Goal: Task Accomplishment & Management: Manage account settings

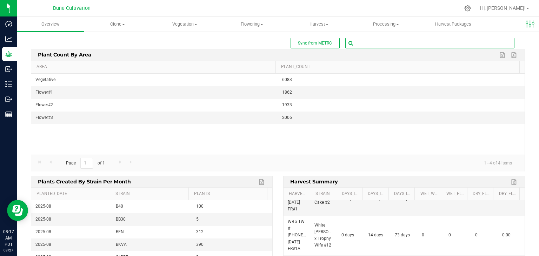
click at [364, 38] on input "text" at bounding box center [430, 43] width 168 height 10
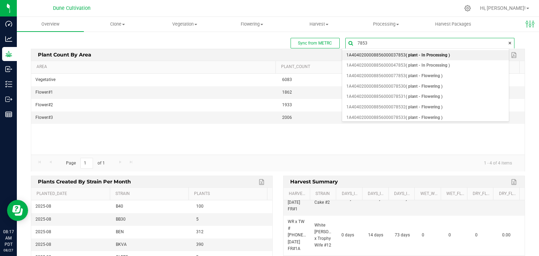
type input "78530"
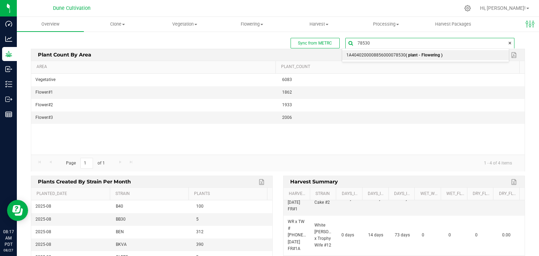
click at [380, 59] on span "1A4040200008856000078530 ( plant - Flowering )" at bounding box center [394, 55] width 96 height 9
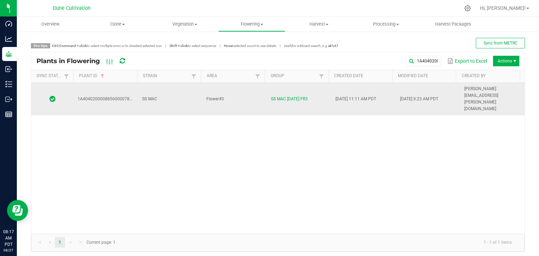
click at [238, 93] on td "Flower#3" at bounding box center [234, 99] width 65 height 33
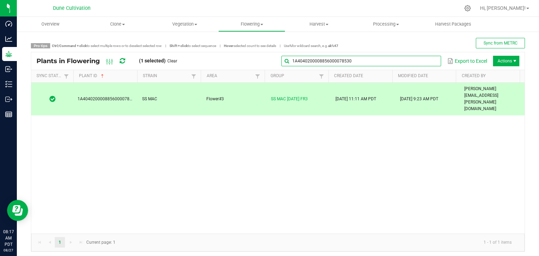
click at [418, 59] on input "1A4040200008856000078530" at bounding box center [361, 61] width 160 height 11
click at [408, 56] on input "1A4040200008856000078530" at bounding box center [361, 61] width 160 height 11
type input "1"
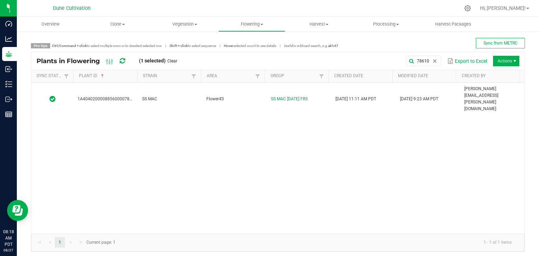
click at [252, 96] on div "1A4040200008856000078610 SS MAC Flower#3 SS MAC [DATE] FR3 [DATE] 11:11 AM PDT …" at bounding box center [277, 158] width 493 height 151
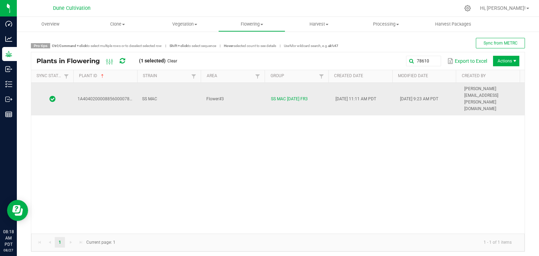
click at [250, 93] on td "Flower#3" at bounding box center [234, 99] width 65 height 33
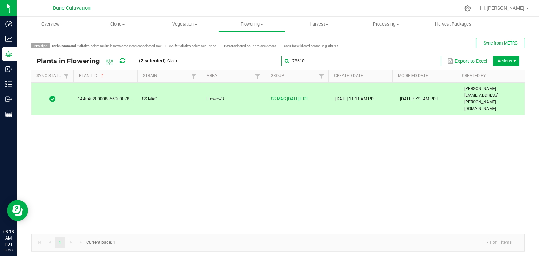
click at [422, 59] on input "78610" at bounding box center [361, 61] width 160 height 11
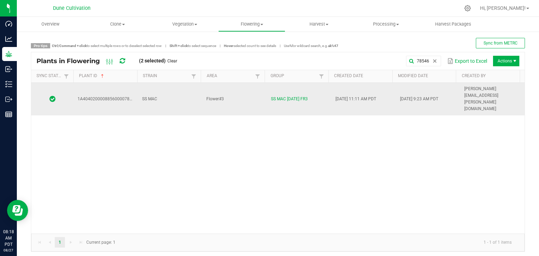
click at [233, 95] on div "1A4040200008856000078546 SS MAC Flower#3 SS MAC [DATE] FR3 [DATE] 11:11 AM PDT …" at bounding box center [277, 158] width 493 height 151
click at [235, 93] on td "Flower#3" at bounding box center [234, 99] width 65 height 33
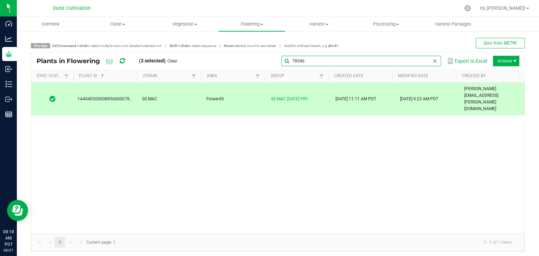
click at [429, 62] on global-search-input-ngx "78546" at bounding box center [361, 61] width 160 height 5
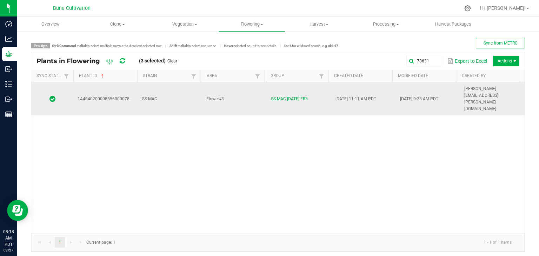
click at [186, 88] on td "SS MAC" at bounding box center [170, 99] width 65 height 33
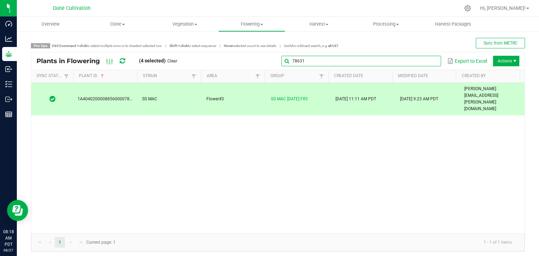
click at [427, 62] on global-search-input-ngx "78631" at bounding box center [361, 61] width 160 height 5
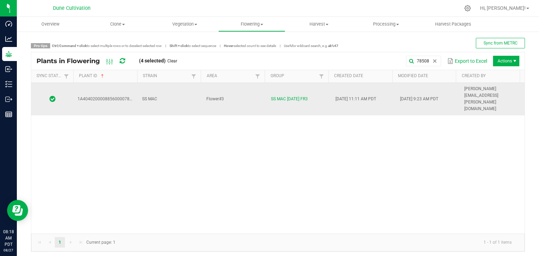
click at [182, 92] on td "SS MAC" at bounding box center [170, 99] width 65 height 33
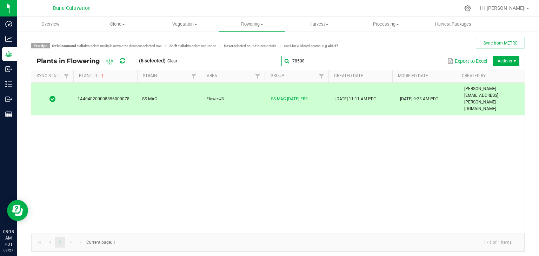
click at [427, 61] on global-search-input-ngx "78508" at bounding box center [361, 61] width 160 height 5
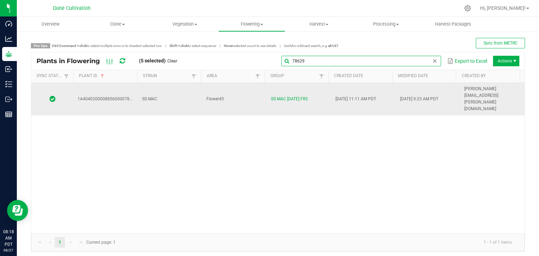
type input "78629"
click at [177, 90] on td "SS MAC" at bounding box center [170, 99] width 65 height 33
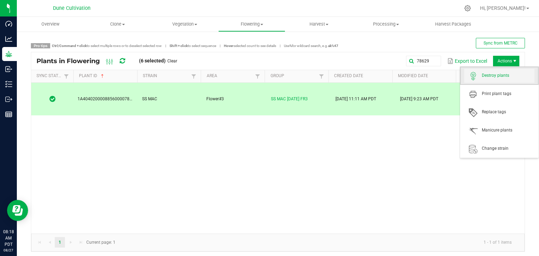
click at [497, 74] on span "Destroy plants" at bounding box center [508, 76] width 53 height 6
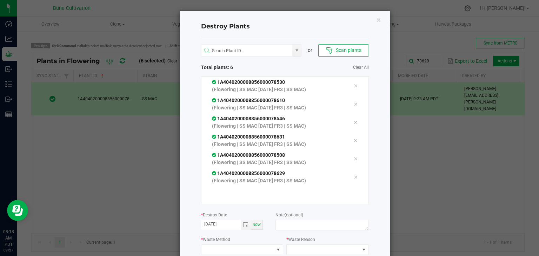
scroll to position [67, 0]
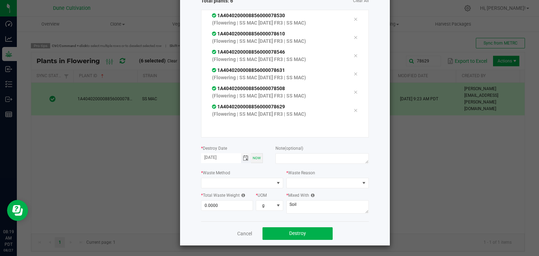
click at [243, 158] on span "Toggle calendar" at bounding box center [246, 158] width 6 height 6
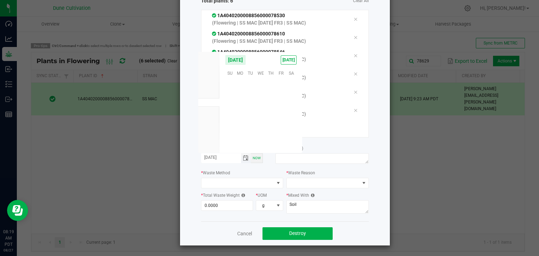
scroll to position [113712, 0]
click at [274, 108] on span "14" at bounding box center [271, 105] width 10 height 11
type input "[DATE]"
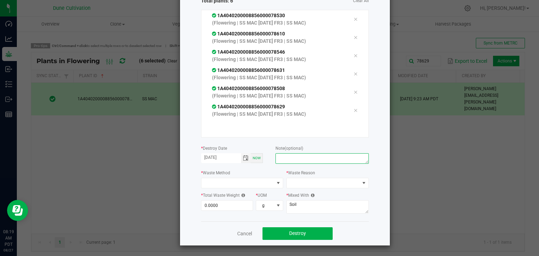
click at [294, 155] on textarea at bounding box center [321, 158] width 93 height 11
type textarea "unhealthy"
click at [234, 185] on span at bounding box center [237, 183] width 73 height 10
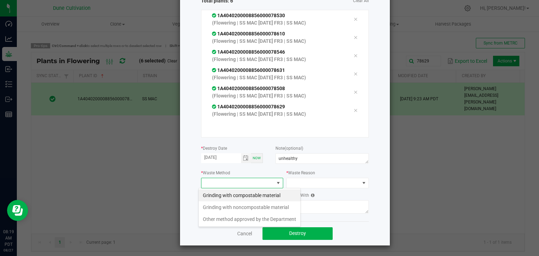
scroll to position [10, 82]
click at [241, 193] on li "Grinding with compostable material" at bounding box center [250, 195] width 102 height 12
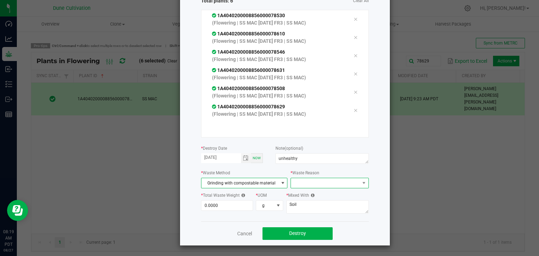
click at [306, 186] on span at bounding box center [325, 183] width 68 height 10
click at [300, 200] on li "Pruning" at bounding box center [326, 195] width 79 height 12
click at [246, 207] on input "0" at bounding box center [227, 206] width 52 height 10
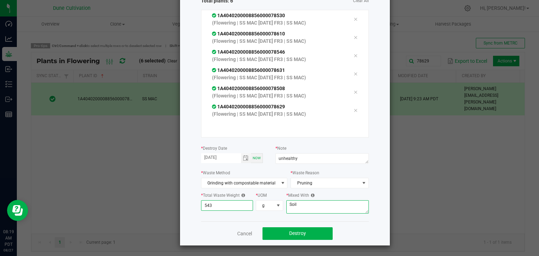
type input "543.0000"
click at [294, 201] on textarea "Soil" at bounding box center [327, 206] width 82 height 13
type textarea "S"
type textarea "wood chips"
click at [303, 235] on button "Destroy" at bounding box center [297, 233] width 70 height 13
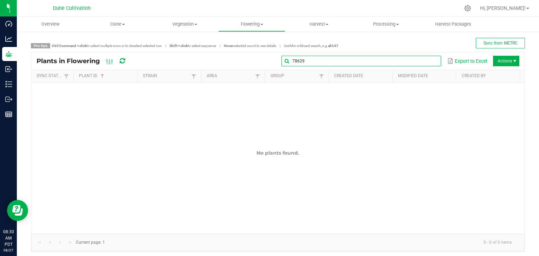
click at [430, 66] on input "78629" at bounding box center [361, 61] width 160 height 11
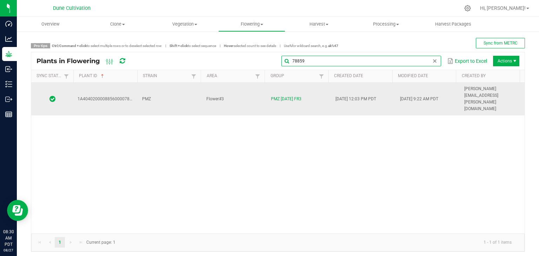
type input "78859"
click at [196, 88] on td "PMZ" at bounding box center [170, 99] width 65 height 33
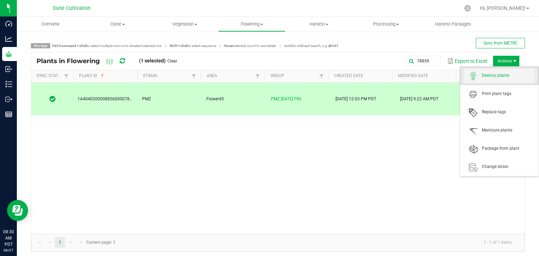
click at [486, 82] on span "Destroy plants" at bounding box center [499, 76] width 70 height 14
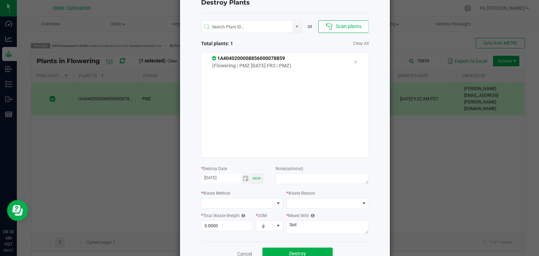
scroll to position [45, 0]
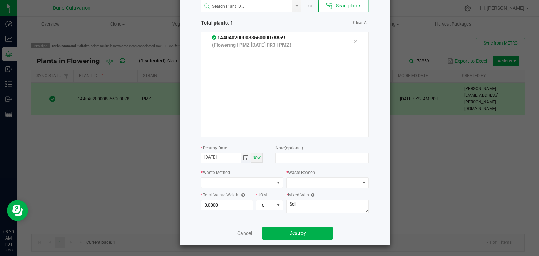
click at [243, 156] on span "Toggle calendar" at bounding box center [246, 158] width 6 height 6
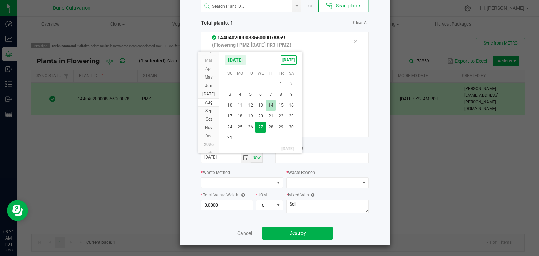
click at [272, 110] on span "14" at bounding box center [271, 105] width 10 height 11
type input "[DATE]"
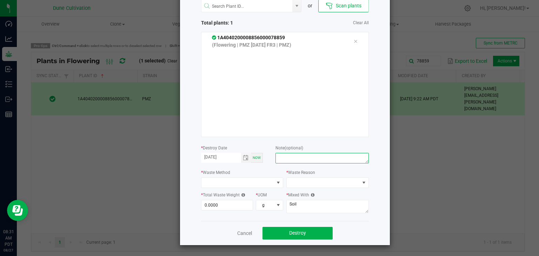
click at [289, 156] on textarea at bounding box center [321, 158] width 93 height 11
type textarea "unhealthy"
drag, startPoint x: 248, startPoint y: 184, endPoint x: 245, endPoint y: 183, distance: 4.0
click at [246, 183] on span at bounding box center [237, 183] width 73 height 10
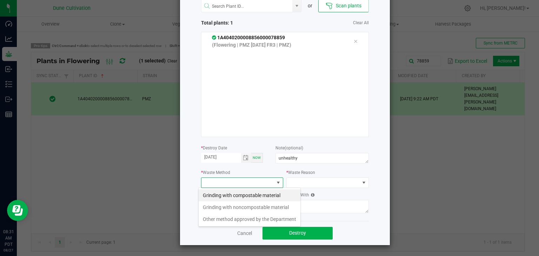
scroll to position [10, 82]
click at [258, 199] on li "Grinding with compostable material" at bounding box center [250, 195] width 102 height 12
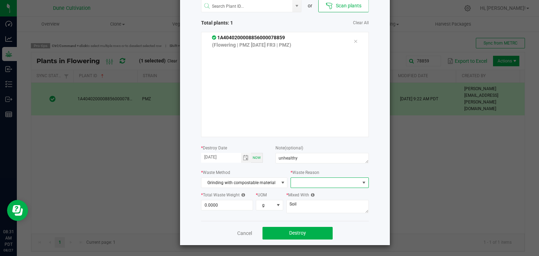
click at [307, 187] on span at bounding box center [325, 183] width 68 height 10
click at [304, 193] on li "Pruning" at bounding box center [326, 195] width 79 height 12
click at [226, 205] on input "0" at bounding box center [227, 205] width 52 height 10
type input "6"
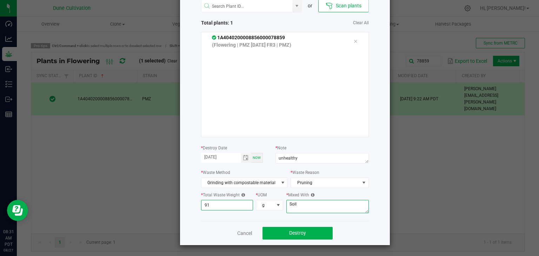
type input "91.0000"
click at [307, 206] on textarea "Soil" at bounding box center [327, 206] width 82 height 13
type textarea "S"
type textarea "wood chips"
click at [282, 228] on button "Destroy" at bounding box center [297, 233] width 70 height 13
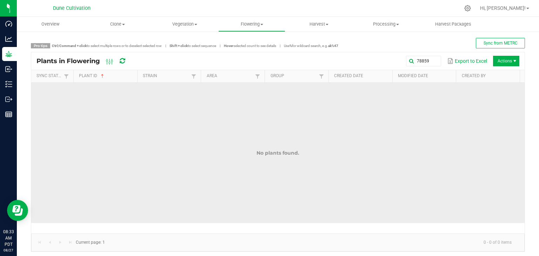
drag, startPoint x: 423, startPoint y: 93, endPoint x: 207, endPoint y: 138, distance: 220.1
click at [207, 138] on td "No plants found." at bounding box center [277, 153] width 493 height 140
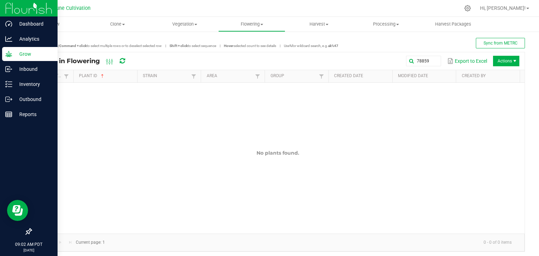
click at [25, 50] on div "Grow" at bounding box center [29, 54] width 55 height 14
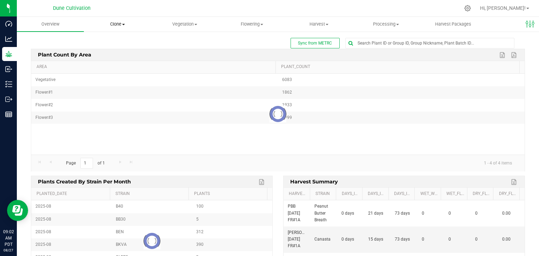
click at [99, 26] on span "Clone" at bounding box center [117, 24] width 66 height 6
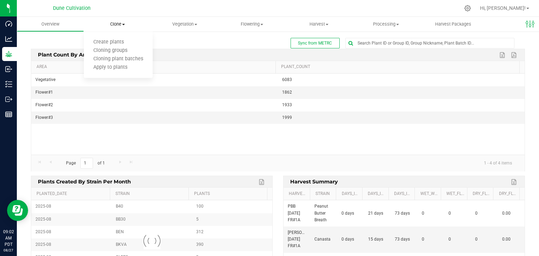
click at [129, 26] on span "Clone" at bounding box center [117, 24] width 67 height 6
click at [117, 23] on span "Clone" at bounding box center [117, 24] width 67 height 6
click at [114, 40] on span "Create plants" at bounding box center [108, 42] width 49 height 6
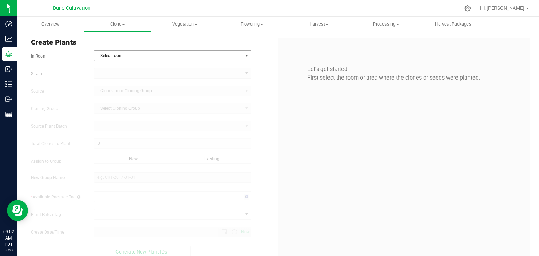
type input "[DATE] 9:02 AM"
click at [116, 23] on span "Clone" at bounding box center [117, 24] width 66 height 6
click at [109, 52] on span "Cloning groups" at bounding box center [110, 51] width 53 height 6
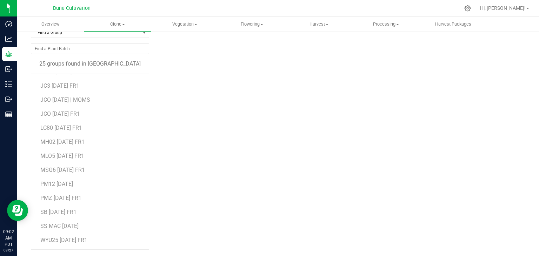
scroll to position [181, 0]
click at [81, 199] on span "PMZ [DATE] FR1" at bounding box center [60, 197] width 41 height 7
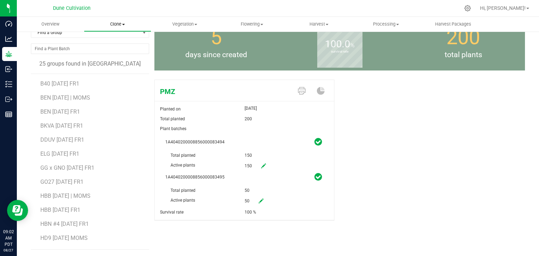
click at [108, 25] on span "Clone" at bounding box center [117, 24] width 66 height 6
click at [180, 24] on span "Vegetation" at bounding box center [185, 24] width 66 height 6
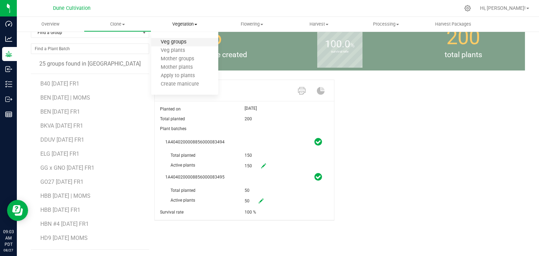
click at [182, 43] on span "Veg groups" at bounding box center [173, 42] width 45 height 6
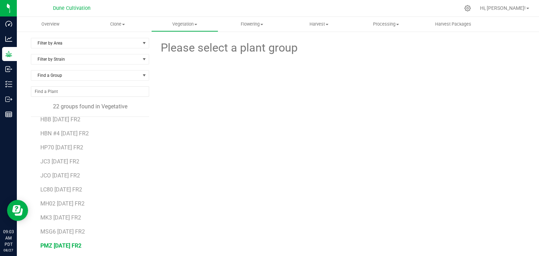
scroll to position [139, 0]
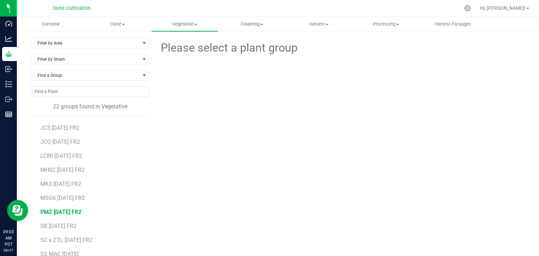
click at [79, 214] on span "PMZ [DATE] FR2" at bounding box center [60, 212] width 41 height 7
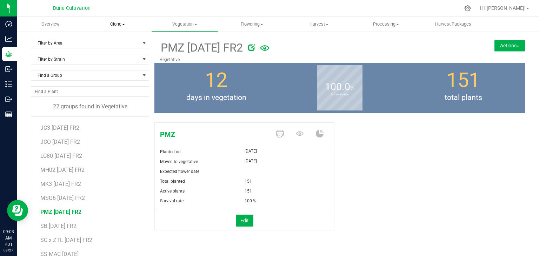
click at [115, 21] on span "Clone" at bounding box center [117, 24] width 66 height 6
click at [119, 45] on span "Create plants" at bounding box center [108, 42] width 49 height 6
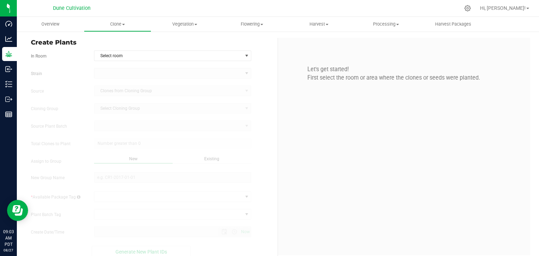
type input "[DATE] 9:03 AM"
click at [140, 55] on span "Select room" at bounding box center [168, 56] width 148 height 10
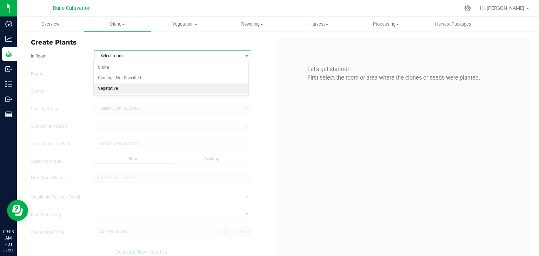
click at [109, 83] on li "Vegetative" at bounding box center [171, 88] width 155 height 11
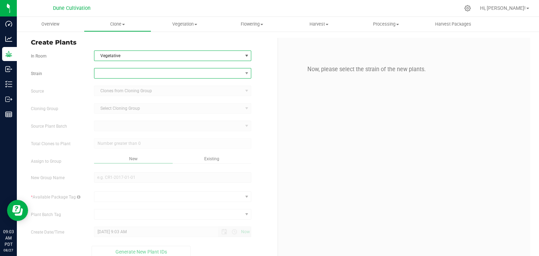
click at [111, 72] on span at bounding box center [168, 73] width 148 height 10
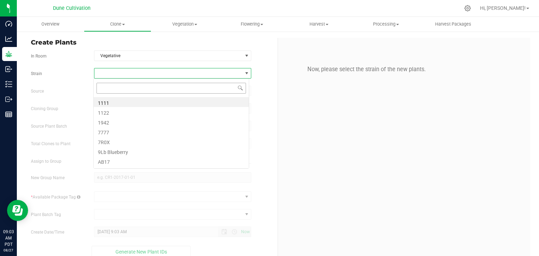
scroll to position [10, 155]
type input "pm"
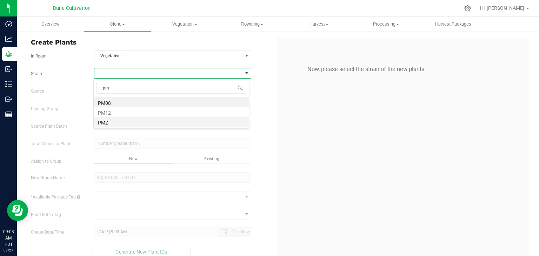
click at [105, 124] on li "PMZ" at bounding box center [171, 122] width 155 height 10
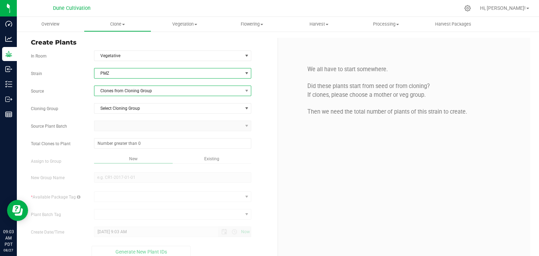
click at [119, 95] on span "Clones from Cloning Group" at bounding box center [168, 91] width 148 height 10
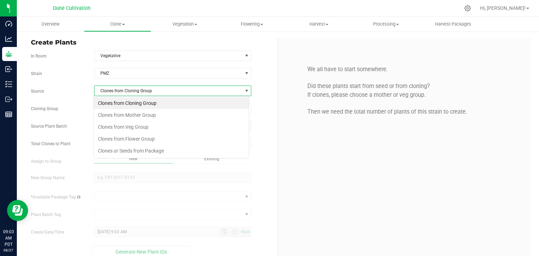
scroll to position [10, 155]
click at [121, 118] on li "Clones from Mother Group" at bounding box center [171, 115] width 155 height 12
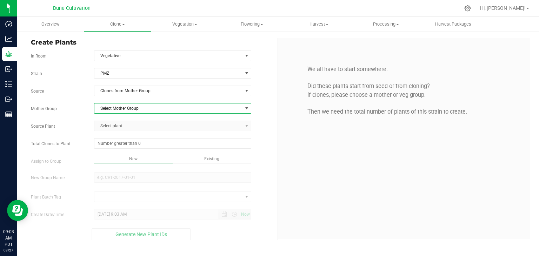
click at [123, 108] on span "Select Mother Group" at bounding box center [168, 108] width 148 height 10
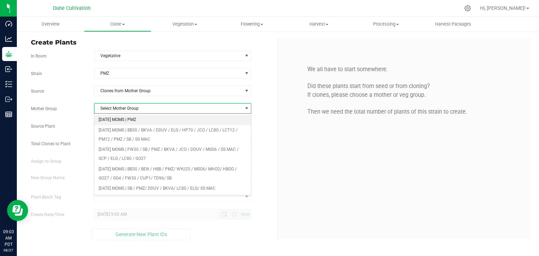
click at [121, 124] on li "[DATE] MOMS | PMZ" at bounding box center [172, 120] width 157 height 11
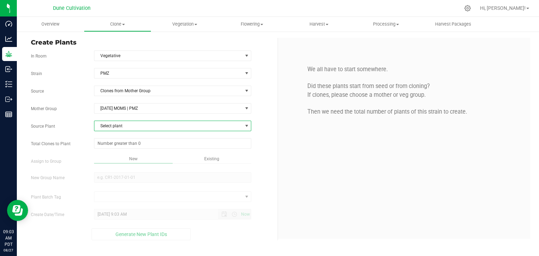
click at [119, 126] on span "Select plant" at bounding box center [168, 126] width 148 height 10
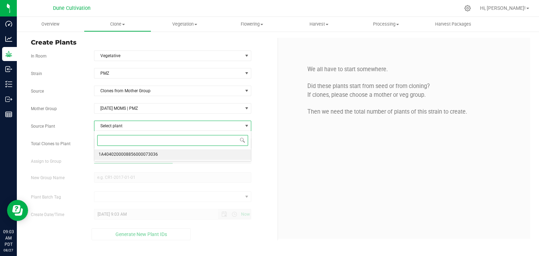
click at [125, 152] on span "1A4040200008856000073036" at bounding box center [128, 154] width 59 height 9
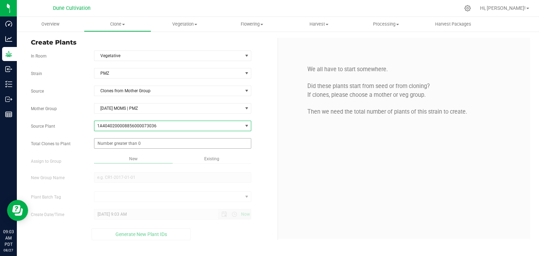
click at [120, 142] on span at bounding box center [173, 143] width 158 height 11
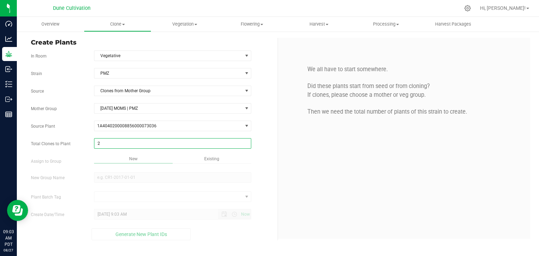
type input "2"
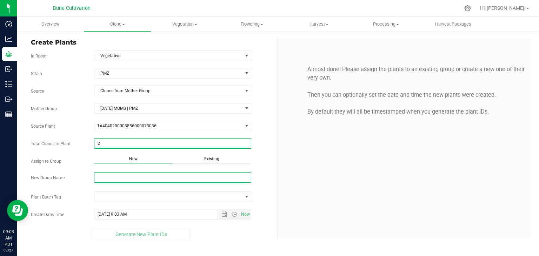
click at [150, 176] on input "New Group Name" at bounding box center [173, 177] width 158 height 11
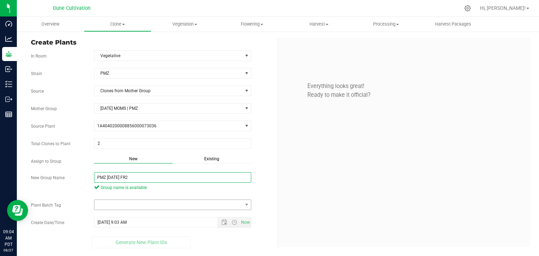
type input "PMZ [DATE] FR2"
click at [152, 201] on span at bounding box center [168, 205] width 148 height 10
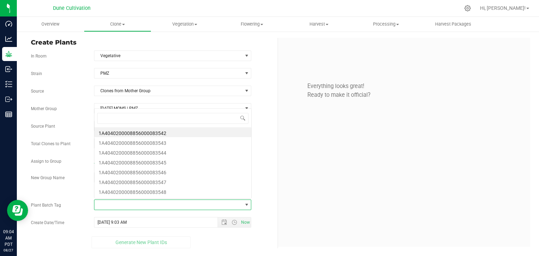
scroll to position [10, 155]
click at [136, 132] on li "1A4040200008856000083542" at bounding box center [172, 132] width 157 height 10
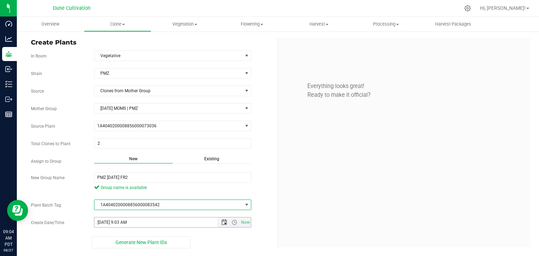
click at [226, 222] on span "Open the date view" at bounding box center [224, 223] width 6 height 6
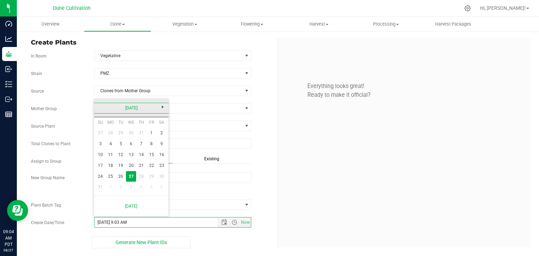
click at [98, 105] on link "[DATE]" at bounding box center [131, 108] width 75 height 11
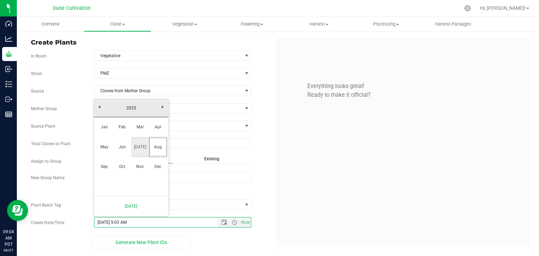
click at [143, 143] on link "[DATE]" at bounding box center [140, 147] width 18 height 18
click at [140, 174] on link "31" at bounding box center [141, 176] width 10 height 11
type input "[DATE] 9:03 AM"
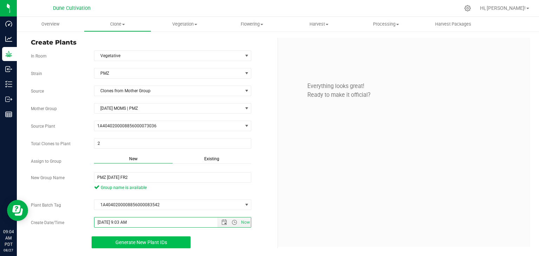
click at [173, 239] on button "Generate New Plant IDs" at bounding box center [141, 242] width 99 height 12
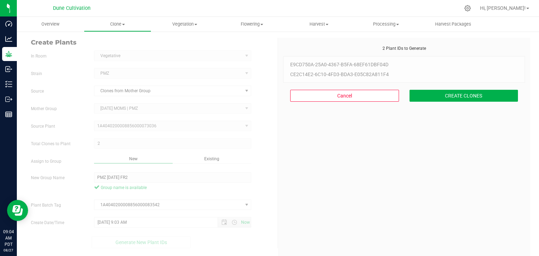
scroll to position [21, 0]
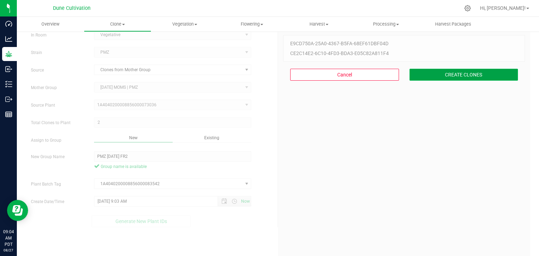
click at [435, 76] on button "CREATE CLONES" at bounding box center [463, 75] width 109 height 12
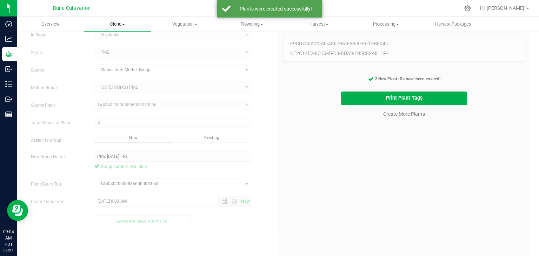
click at [115, 22] on span "Clone" at bounding box center [117, 24] width 66 height 6
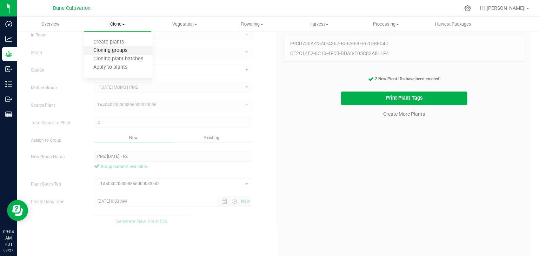
click at [116, 51] on span "Cloning groups" at bounding box center [110, 51] width 53 height 6
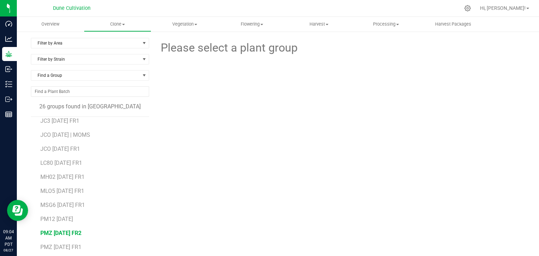
scroll to position [195, 0]
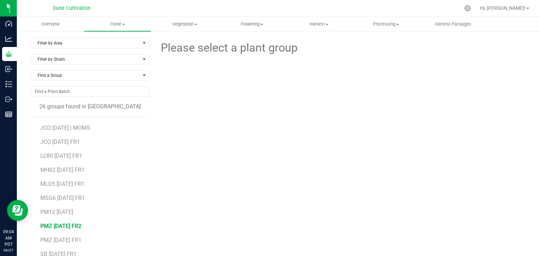
click at [62, 225] on span "PMZ [DATE] FR2" at bounding box center [60, 226] width 41 height 7
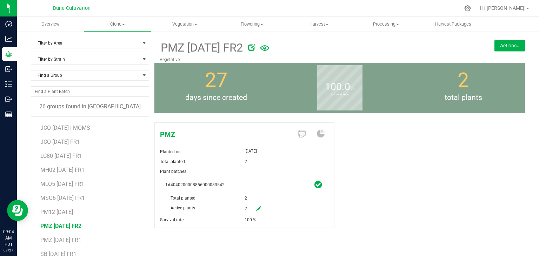
click at [506, 47] on button "Actions" at bounding box center [509, 45] width 31 height 11
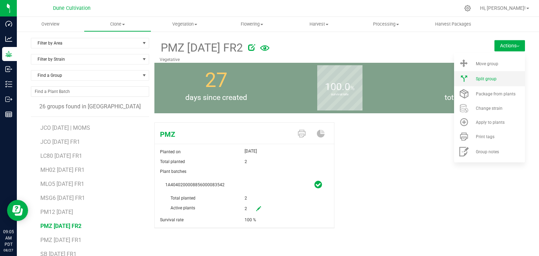
click at [477, 80] on span "Split group" at bounding box center [486, 78] width 21 height 5
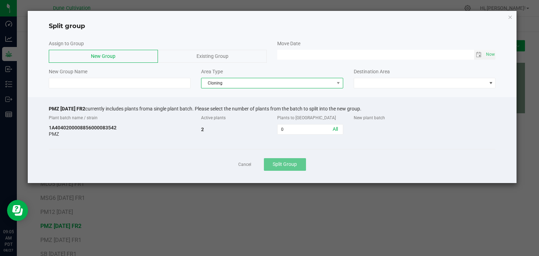
click at [251, 79] on span "Cloning" at bounding box center [267, 83] width 133 height 10
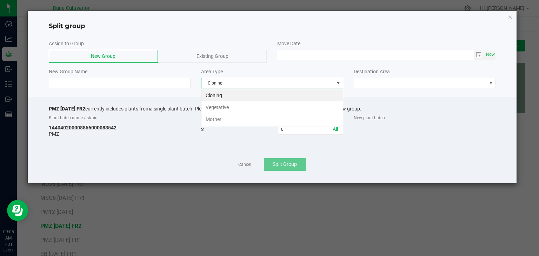
scroll to position [10, 142]
drag, startPoint x: 240, startPoint y: 105, endPoint x: 244, endPoint y: 104, distance: 4.3
click at [240, 105] on li "Vegetative" at bounding box center [271, 107] width 141 height 12
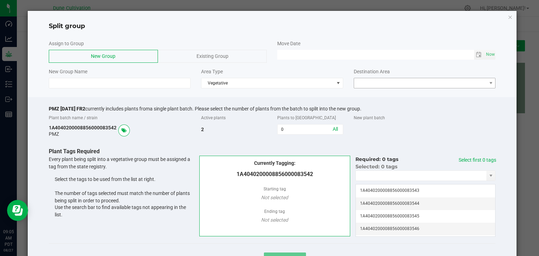
click at [420, 76] on div "Destination Area" at bounding box center [424, 78] width 153 height 20
drag, startPoint x: 416, startPoint y: 83, endPoint x: 413, endPoint y: 86, distance: 4.2
click at [415, 83] on span at bounding box center [420, 83] width 133 height 10
click at [389, 96] on li "Vegetative" at bounding box center [420, 95] width 140 height 12
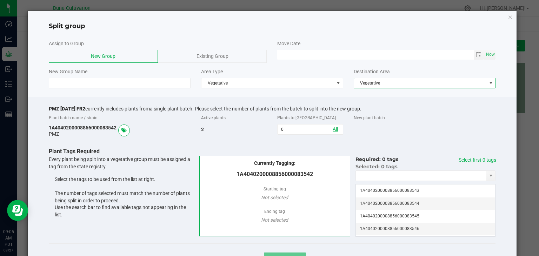
click at [333, 128] on link "All" at bounding box center [335, 129] width 5 height 6
type input "2"
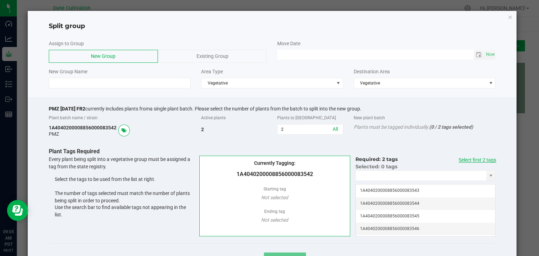
click at [476, 158] on link "Select first 2 tags" at bounding box center [477, 160] width 38 height 6
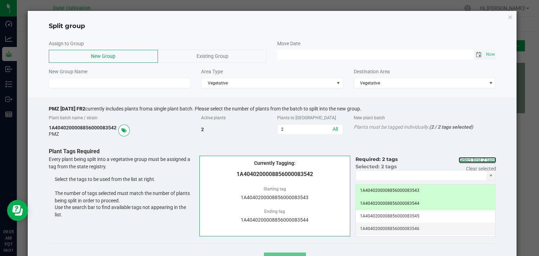
click at [476, 54] on span "Toggle calendar" at bounding box center [479, 55] width 6 height 6
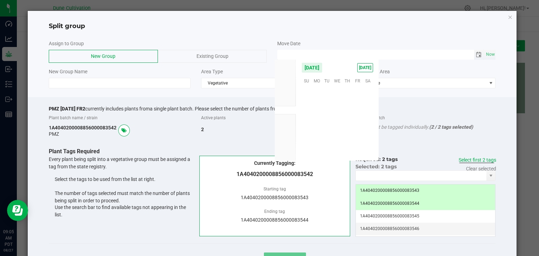
scroll to position [113712, 0]
click at [356, 114] on span "15" at bounding box center [358, 113] width 10 height 11
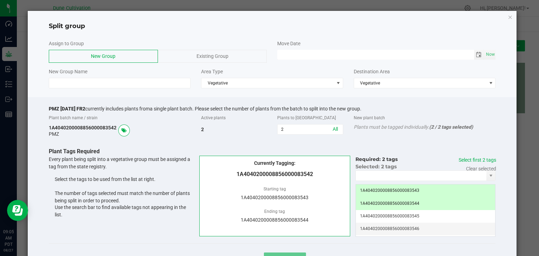
type input "[DATE] 12:00 AM"
click at [167, 85] on input at bounding box center [120, 83] width 142 height 11
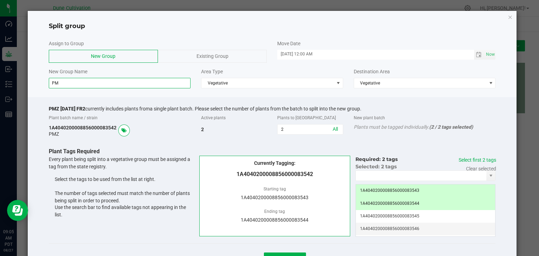
type input "P"
click at [214, 60] on div "Existing Group" at bounding box center [212, 56] width 109 height 13
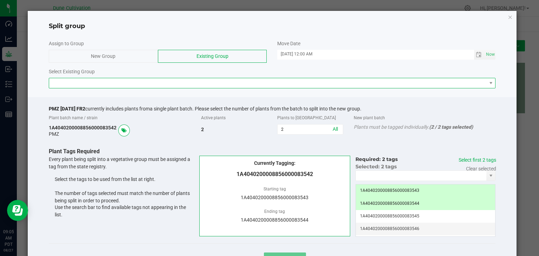
click at [156, 83] on span at bounding box center [267, 83] width 437 height 10
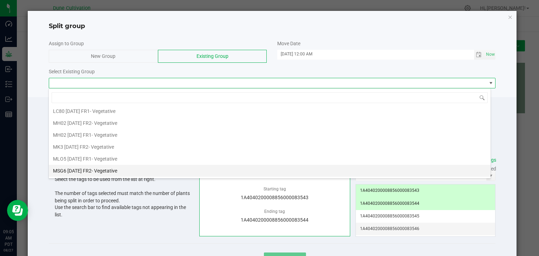
scroll to position [561, 0]
click at [88, 169] on span "PMZ [DATE] FR2" at bounding box center [70, 172] width 35 height 6
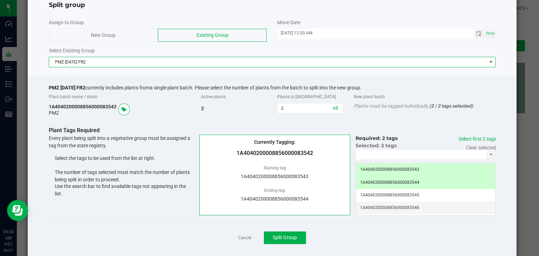
scroll to position [32, 0]
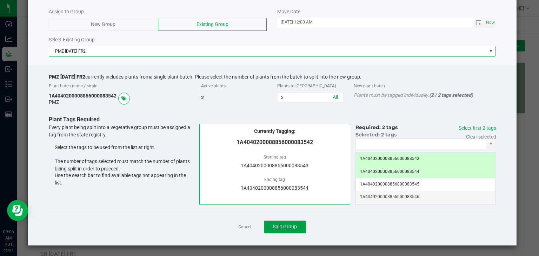
click at [297, 225] on button "Split Group" at bounding box center [285, 227] width 42 height 13
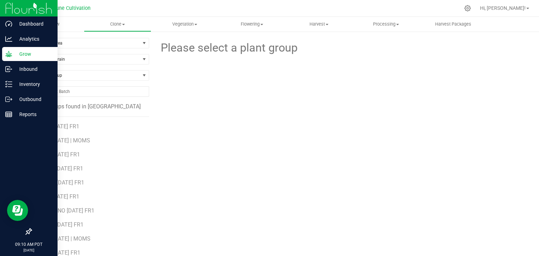
click at [26, 52] on p "Grow" at bounding box center [33, 54] width 42 height 8
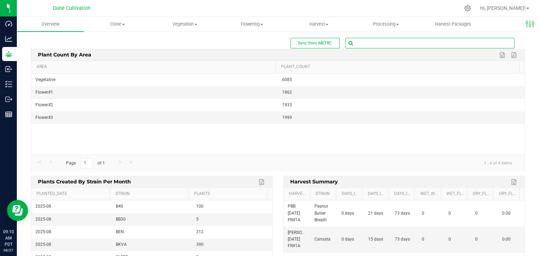
click at [368, 42] on input "text" at bounding box center [430, 43] width 168 height 10
type input "73027"
click at [370, 52] on span "1A4040200008856000073027 ( plant - Mother )" at bounding box center [391, 55] width 91 height 9
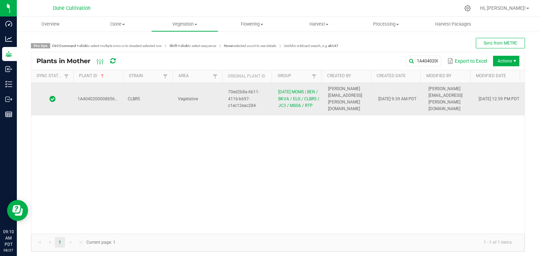
click at [170, 113] on td "CLBR5" at bounding box center [148, 99] width 50 height 33
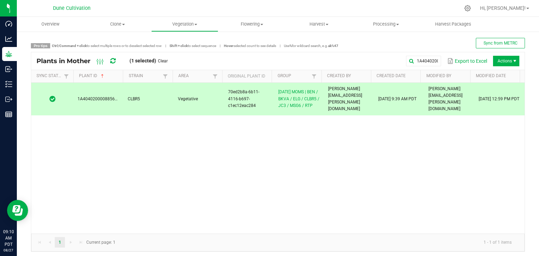
click at [420, 66] on div "1A4040200008856000073027 Export to Excel Actions" at bounding box center [346, 61] width 346 height 12
click at [417, 64] on input "1A4040200008856000073027" at bounding box center [361, 61] width 160 height 11
click at [406, 59] on input "1A4040200008856000073027" at bounding box center [361, 61] width 160 height 11
type input "1"
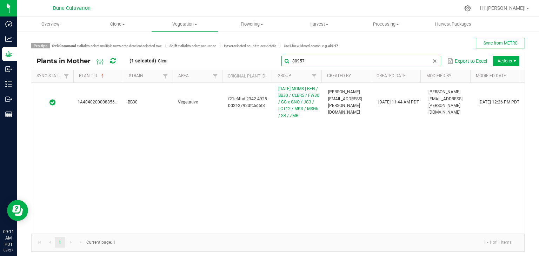
type input "80957"
click at [281, 167] on div "1A4040200008856000080957 BB30 Vegetative f21ef4bd-2342-4925-bd2f-2792dfc6d6f3 […" at bounding box center [277, 158] width 493 height 151
click at [423, 60] on input "80957" at bounding box center [361, 61] width 160 height 11
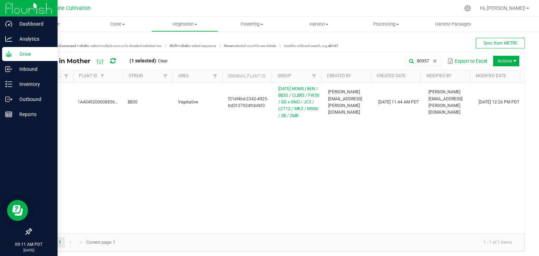
click at [32, 55] on p "Grow" at bounding box center [33, 54] width 42 height 8
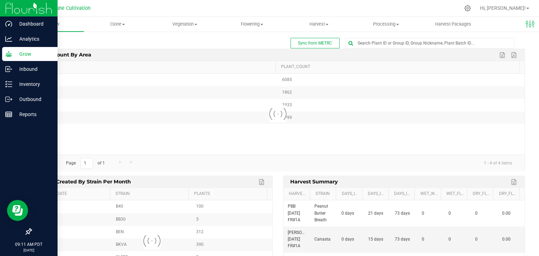
click at [32, 55] on p "Grow" at bounding box center [33, 54] width 42 height 8
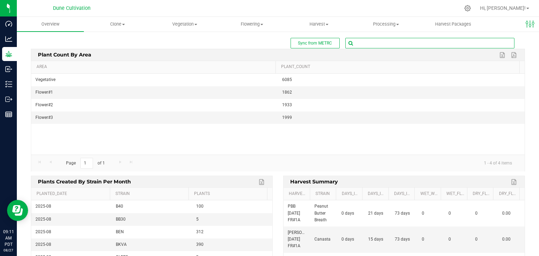
click at [375, 42] on input "text" at bounding box center [430, 43] width 168 height 10
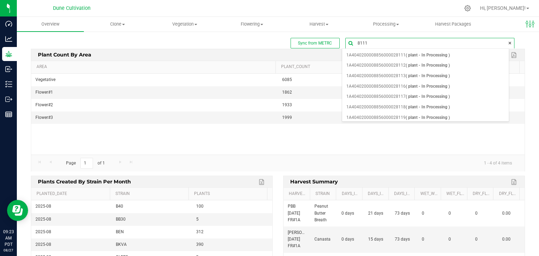
type input "81113"
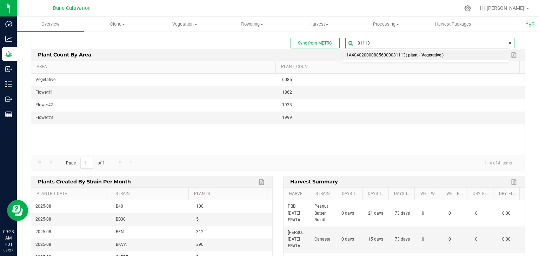
click at [386, 58] on span "1A4040200008856000081113 ( plant - Vegetative )" at bounding box center [394, 55] width 97 height 9
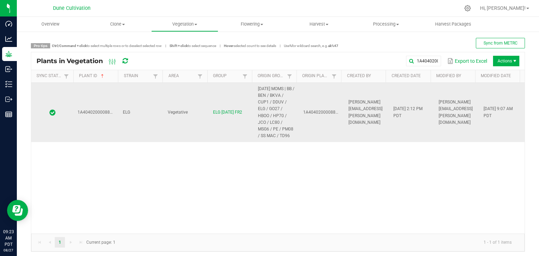
click at [198, 118] on td "Vegetative" at bounding box center [185, 113] width 45 height 60
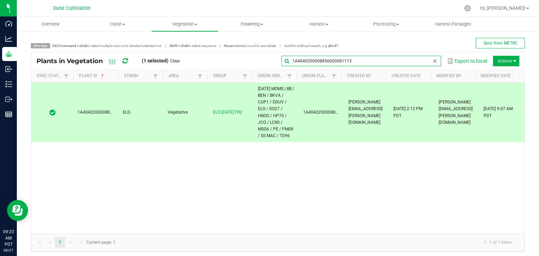
click at [415, 56] on input "1A4040200008856000081113" at bounding box center [361, 61] width 160 height 11
click at [397, 57] on input "1A4040200008856000081113" at bounding box center [361, 61] width 160 height 11
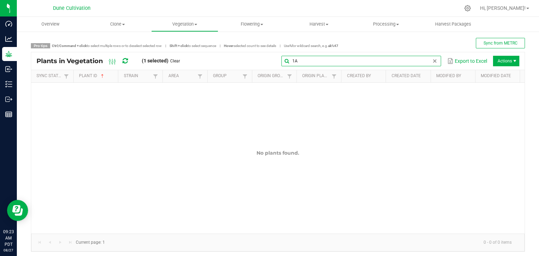
type input "1"
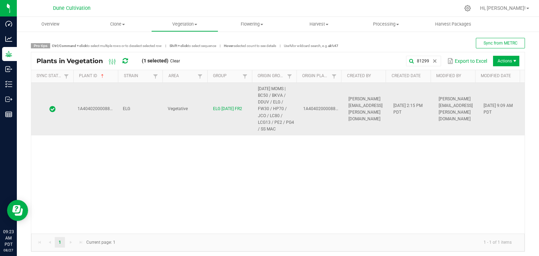
click at [187, 106] on td "Vegetative" at bounding box center [185, 109] width 45 height 53
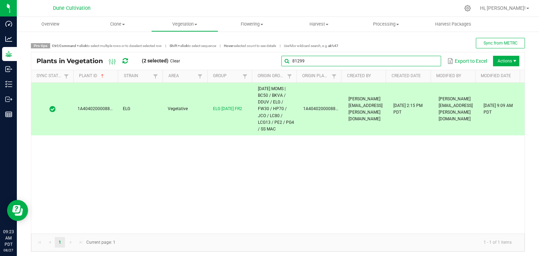
click at [421, 60] on input "81299" at bounding box center [361, 61] width 160 height 11
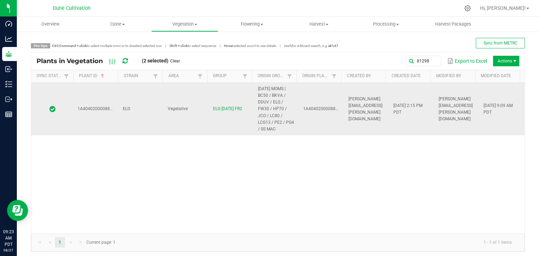
click at [150, 101] on td "ELG" at bounding box center [141, 109] width 45 height 53
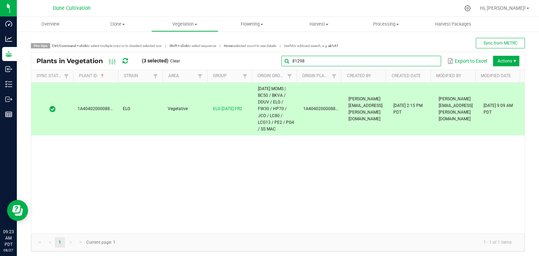
click at [423, 64] on input "81298" at bounding box center [361, 61] width 160 height 11
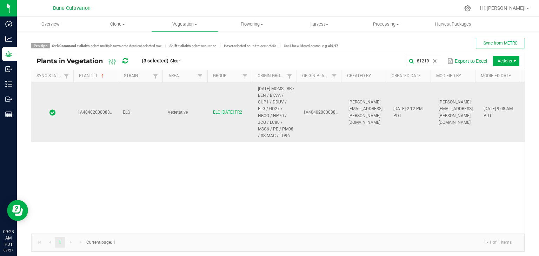
click at [160, 108] on td "ELG" at bounding box center [141, 113] width 45 height 60
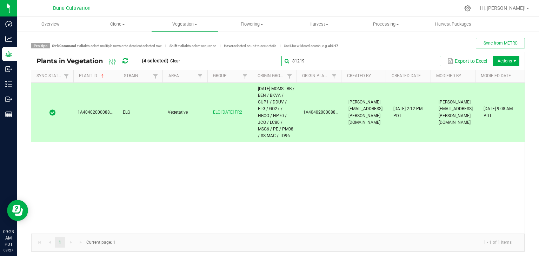
click at [428, 65] on input "81219" at bounding box center [361, 61] width 160 height 11
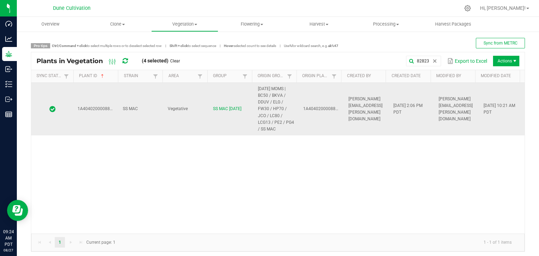
click at [225, 123] on td "SS MAC [DATE]" at bounding box center [231, 109] width 45 height 53
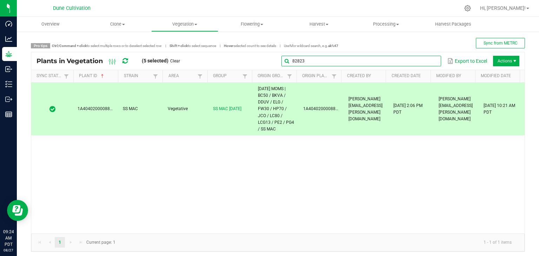
click at [432, 59] on input "82823" at bounding box center [361, 61] width 160 height 11
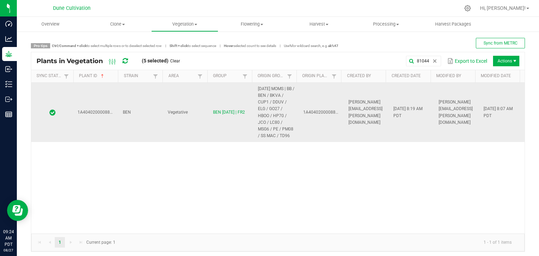
click at [153, 95] on td "BEN" at bounding box center [141, 113] width 45 height 60
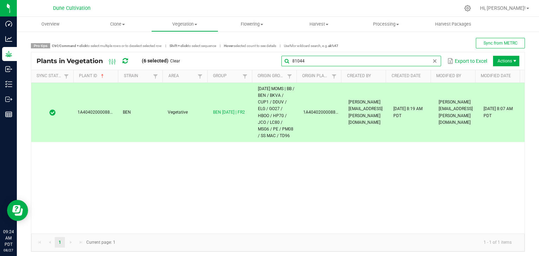
click at [425, 65] on input "81044" at bounding box center [361, 61] width 160 height 11
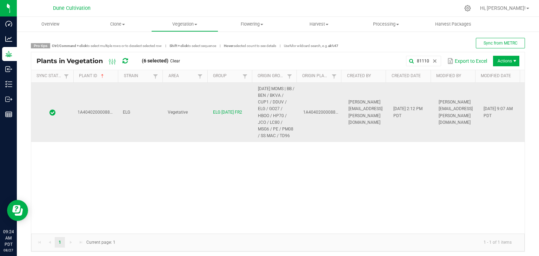
click at [205, 89] on tr "1A4040200008856000081110 ELG Vegetative ELG [DATE] FR2 [DATE] MOMS | BB / BEN /…" at bounding box center [277, 113] width 493 height 60
click at [201, 89] on td "Vegetative" at bounding box center [185, 113] width 45 height 60
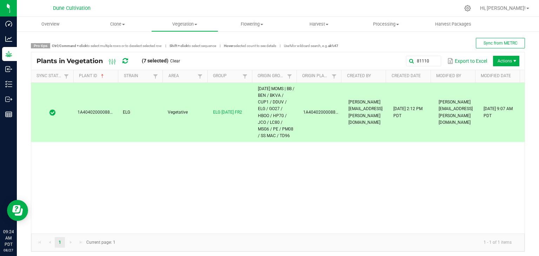
click at [420, 55] on div "81110 Export to Excel Actions" at bounding box center [352, 61] width 334 height 12
click at [422, 59] on input "81110" at bounding box center [361, 61] width 160 height 11
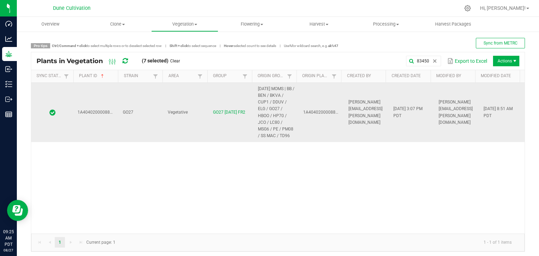
drag, startPoint x: 164, startPoint y: 114, endPoint x: 155, endPoint y: 115, distance: 9.6
click at [164, 114] on td "Vegetative" at bounding box center [185, 113] width 45 height 60
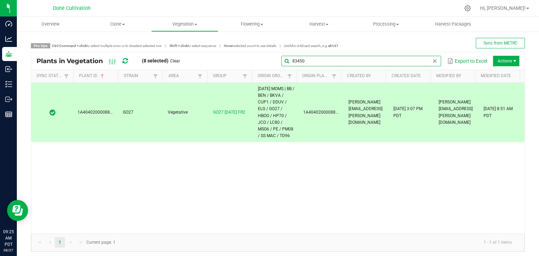
click at [429, 63] on global-search-input-ngx "83450" at bounding box center [361, 61] width 160 height 5
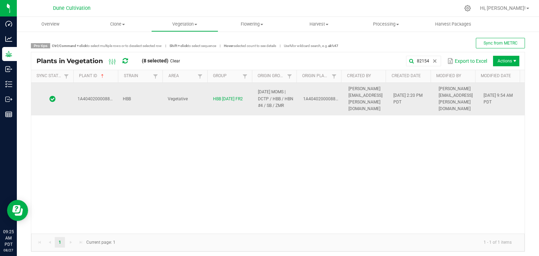
click at [193, 85] on td "Vegetative" at bounding box center [185, 99] width 45 height 33
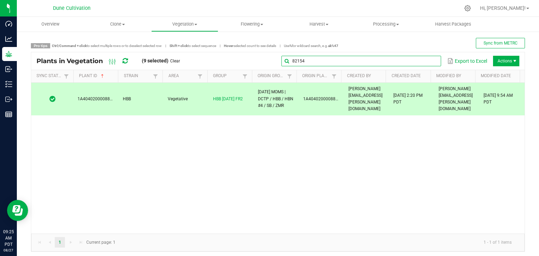
click at [431, 60] on input "82154" at bounding box center [361, 61] width 160 height 11
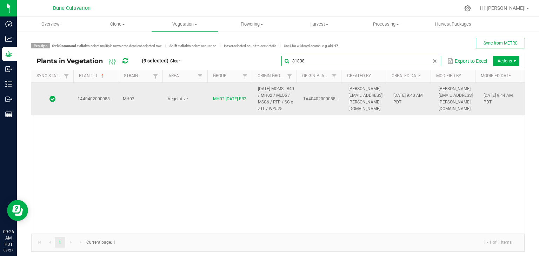
type input "81838"
click at [163, 115] on td "Vegetative" at bounding box center [185, 99] width 45 height 33
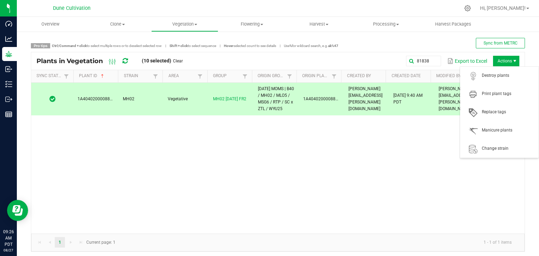
click at [512, 61] on span "Actions" at bounding box center [515, 61] width 6 height 6
click at [505, 73] on span "Destroy plants" at bounding box center [508, 76] width 53 height 6
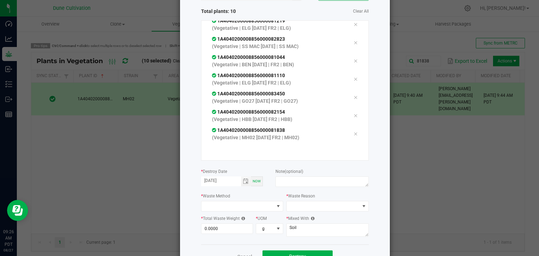
scroll to position [80, 0]
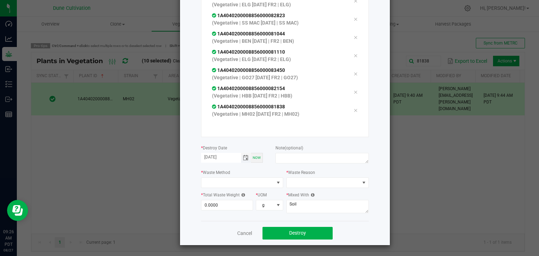
click at [243, 158] on span "Toggle calendar" at bounding box center [246, 158] width 6 height 6
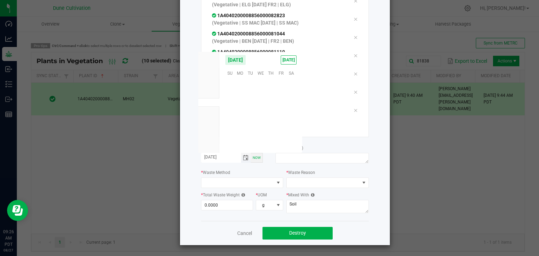
scroll to position [113712, 0]
click at [239, 116] on span "18" at bounding box center [240, 116] width 10 height 11
type input "[DATE]"
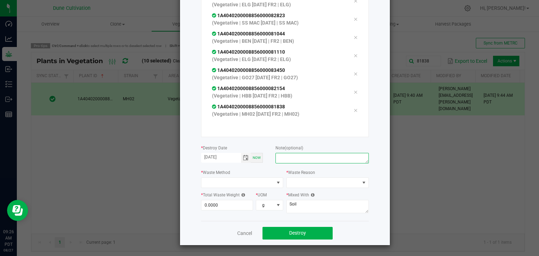
click at [289, 158] on textarea at bounding box center [321, 158] width 93 height 11
type textarea "unhealthy"
click at [274, 181] on span at bounding box center [278, 183] width 9 height 10
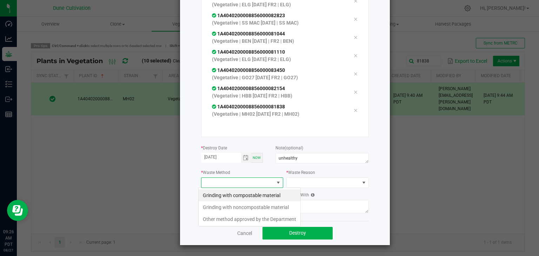
scroll to position [10, 82]
click at [261, 198] on li "Grinding with compostable material" at bounding box center [250, 195] width 102 height 12
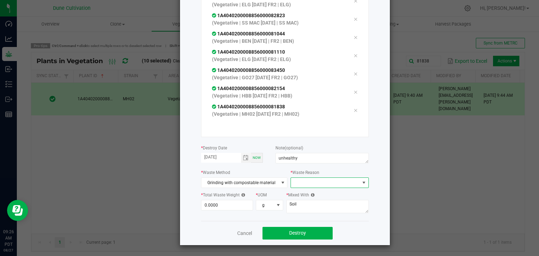
click at [323, 179] on span at bounding box center [325, 183] width 68 height 10
click at [310, 195] on li "Pruning" at bounding box center [326, 195] width 79 height 12
click at [232, 205] on input "0" at bounding box center [227, 205] width 52 height 10
type input "0.0000"
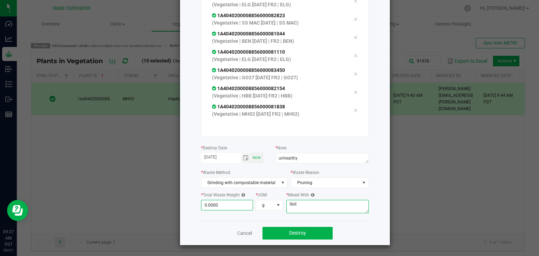
click at [304, 202] on textarea "Soil" at bounding box center [327, 206] width 82 height 13
type textarea "S"
type textarea "wood chips"
click at [220, 209] on input "0" at bounding box center [227, 205] width 52 height 10
type input "884.0000"
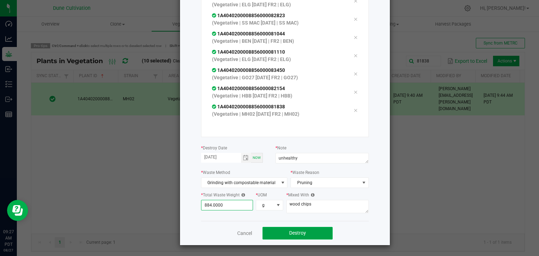
click at [318, 232] on button "Destroy" at bounding box center [297, 233] width 70 height 13
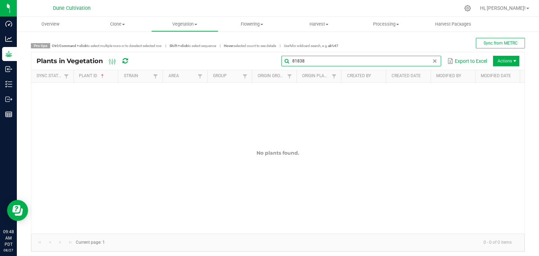
click at [424, 62] on input "81838" at bounding box center [361, 61] width 160 height 11
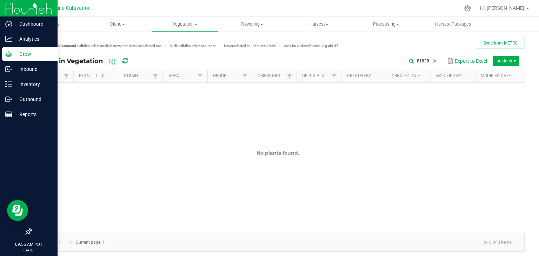
click at [20, 54] on p "Grow" at bounding box center [33, 54] width 42 height 8
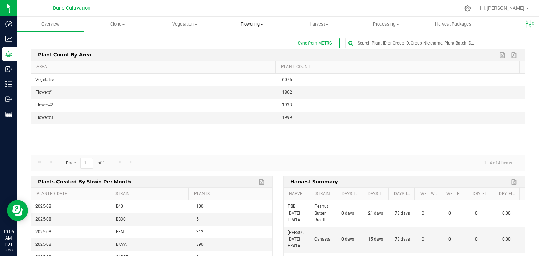
click at [243, 24] on span "Flowering" at bounding box center [252, 24] width 66 height 6
click at [243, 60] on span "Flowering plants" at bounding box center [246, 59] width 57 height 6
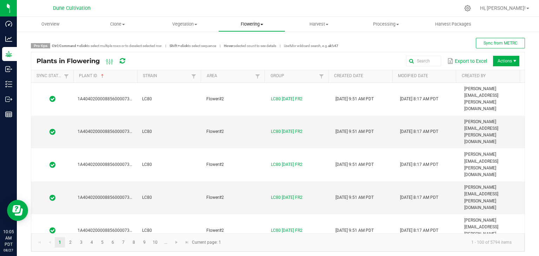
drag, startPoint x: 250, startPoint y: 21, endPoint x: 248, endPoint y: 28, distance: 6.9
click at [250, 21] on span "Flowering" at bounding box center [252, 24] width 66 height 6
click at [245, 53] on span "Flowering groups" at bounding box center [247, 51] width 58 height 6
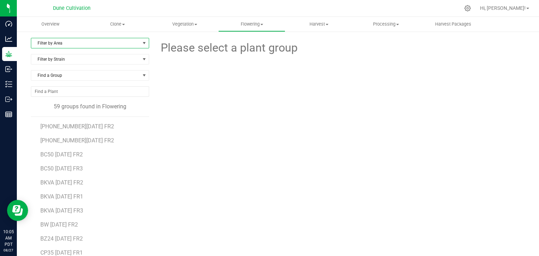
click at [100, 46] on span "Filter by Area" at bounding box center [85, 43] width 109 height 10
click at [78, 74] on li "Flower#2" at bounding box center [89, 76] width 116 height 11
click at [79, 187] on ul "[PHONE_NUMBER][DATE] FR2 [PHONE_NUMBER][DATE] FR2 BC50 [DATE] FR2 BKVA [DATE] F…" at bounding box center [94, 204] width 109 height 175
click at [71, 181] on span "BW [DATE] FR2" at bounding box center [59, 182] width 38 height 7
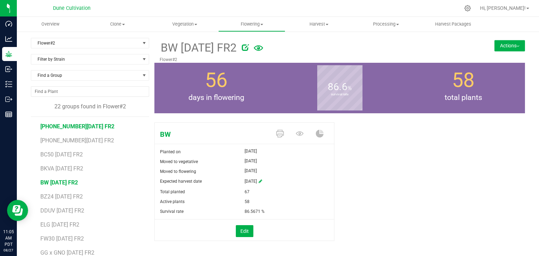
click at [73, 123] on span "[PHONE_NUMBER][DATE] FR2" at bounding box center [77, 126] width 74 height 7
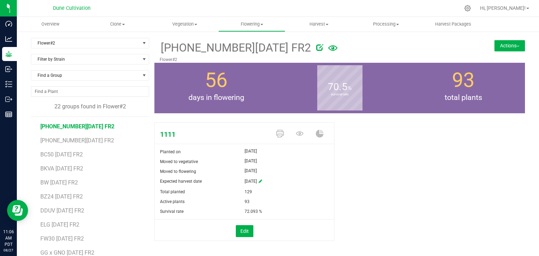
click at [501, 44] on button "Actions" at bounding box center [509, 45] width 31 height 11
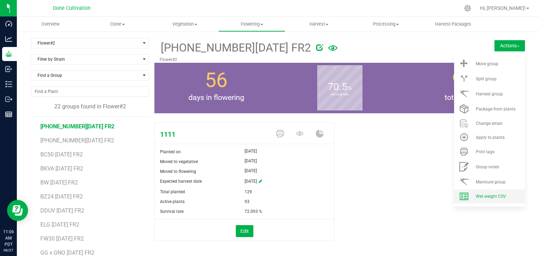
click at [483, 195] on span "Wet weight CSV" at bounding box center [491, 196] width 30 height 5
click at [63, 142] on span "[PHONE_NUMBER][DATE] FR2" at bounding box center [77, 140] width 74 height 7
click at [488, 199] on li "Wet weight CSV" at bounding box center [489, 196] width 71 height 14
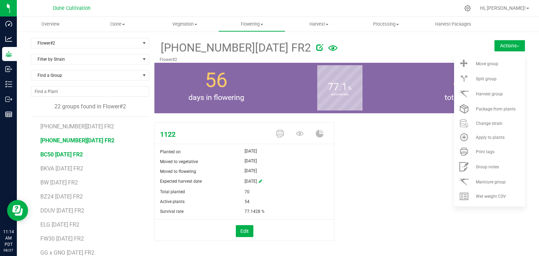
click at [73, 155] on span "BC50 [DATE] FR2" at bounding box center [61, 154] width 42 height 7
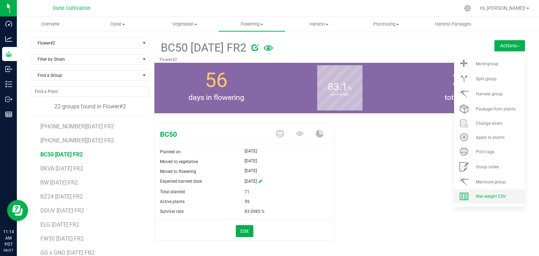
click at [483, 192] on li "Wet weight CSV" at bounding box center [489, 196] width 71 height 14
click at [81, 167] on span "BKVA [DATE] FR2" at bounding box center [61, 168] width 43 height 7
click at [477, 192] on li "Wet weight CSV" at bounding box center [489, 196] width 71 height 14
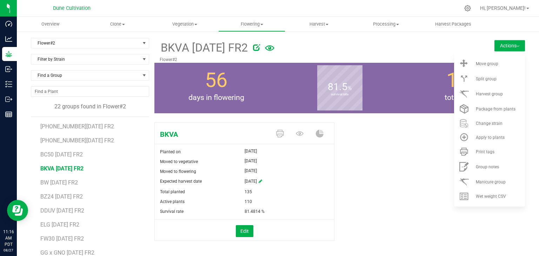
click at [514, 45] on button "Actions" at bounding box center [509, 45] width 31 height 11
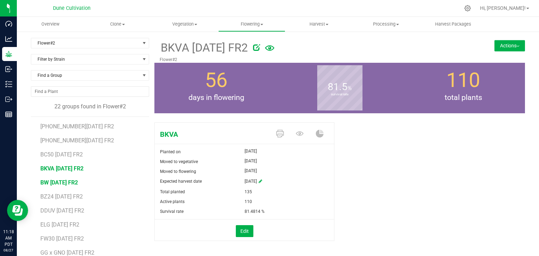
click at [60, 185] on ul "[PHONE_NUMBER][DATE] FR2 [PHONE_NUMBER][DATE] FR2 BC50 [DATE] FR2 BKVA [DATE] F…" at bounding box center [94, 204] width 109 height 175
click at [59, 181] on span "BW [DATE] FR2" at bounding box center [59, 182] width 38 height 7
click at [513, 50] on button "Actions" at bounding box center [509, 45] width 31 height 11
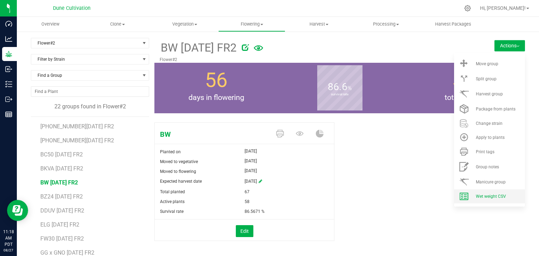
click at [493, 199] on li "Wet weight CSV" at bounding box center [489, 196] width 71 height 14
